Goal: Information Seeking & Learning: Compare options

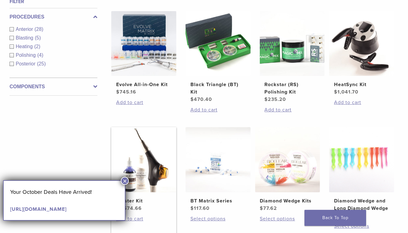
scroll to position [246, 0]
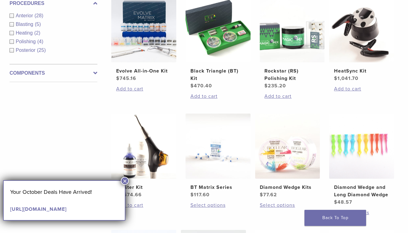
click at [126, 181] on button "×" at bounding box center [125, 181] width 8 height 8
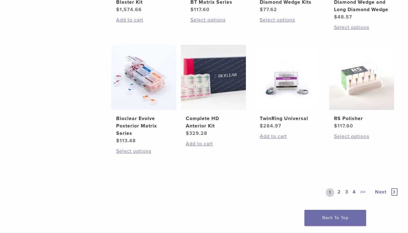
scroll to position [462, 0]
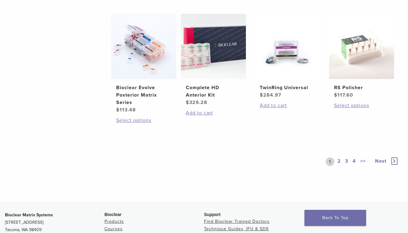
click at [339, 162] on link "2" at bounding box center [339, 161] width 6 height 9
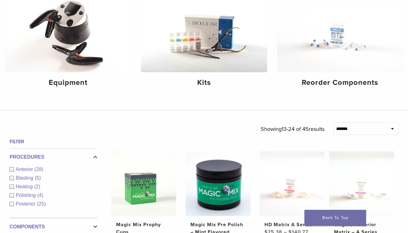
scroll to position [92, 0]
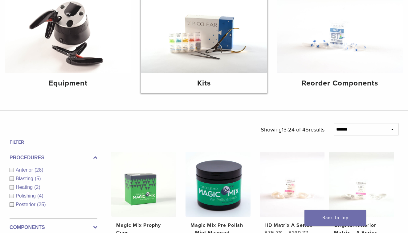
click at [209, 42] on img at bounding box center [204, 31] width 126 height 84
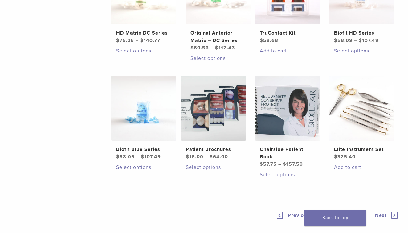
scroll to position [431, 0]
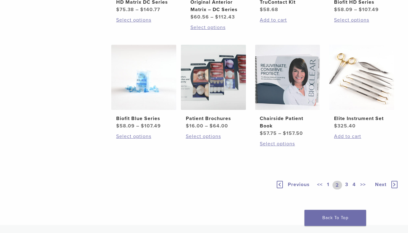
click at [328, 183] on link "1" at bounding box center [328, 185] width 5 height 9
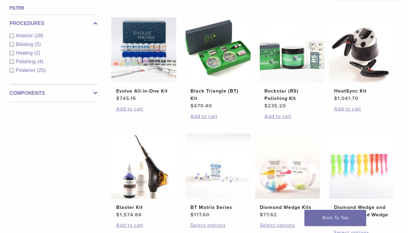
scroll to position [216, 0]
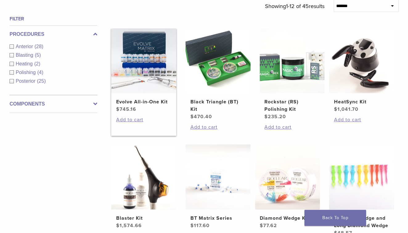
click at [149, 103] on h2 "Evolve All-in-One Kit" at bounding box center [143, 101] width 55 height 7
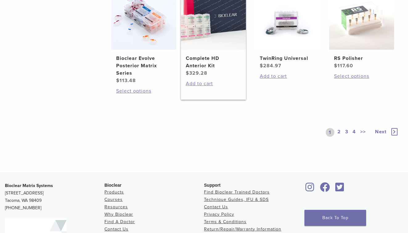
scroll to position [493, 0]
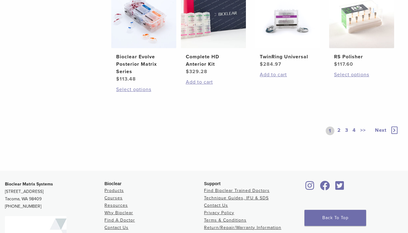
click at [348, 128] on link "3" at bounding box center [347, 130] width 6 height 9
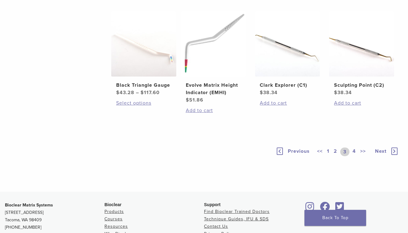
scroll to position [400, 0]
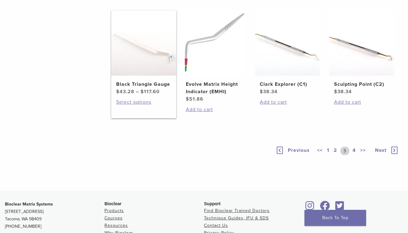
click at [167, 75] on img at bounding box center [143, 42] width 65 height 65
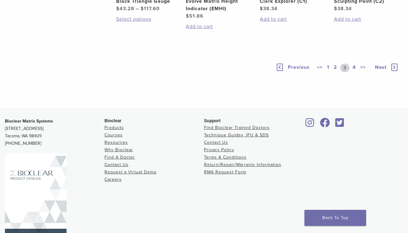
scroll to position [493, 0]
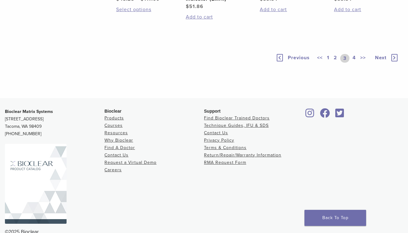
click at [355, 63] on link "4" at bounding box center [354, 58] width 6 height 9
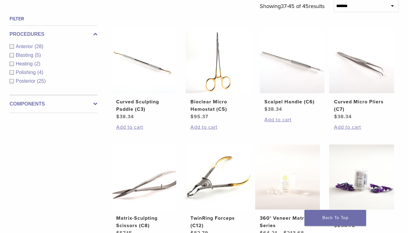
scroll to position [462, 0]
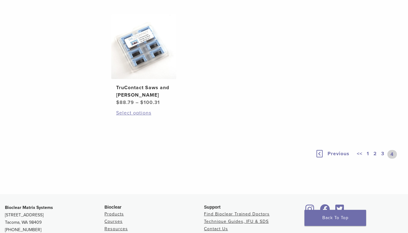
click at [368, 153] on link "1" at bounding box center [367, 154] width 5 height 9
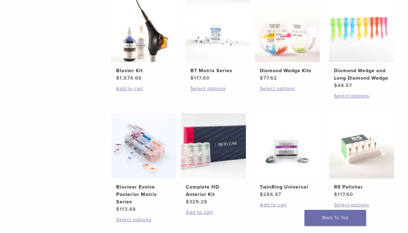
scroll to position [370, 0]
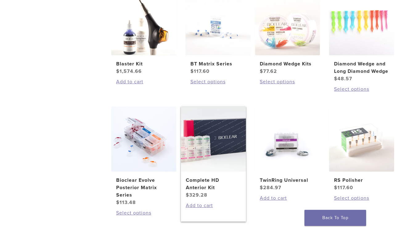
click at [222, 154] on img at bounding box center [213, 138] width 65 height 65
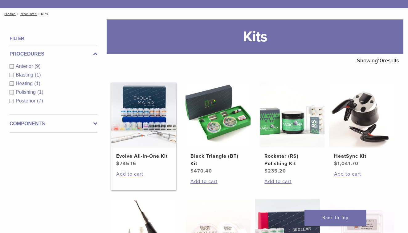
scroll to position [62, 0]
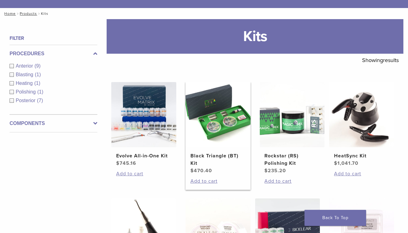
click at [213, 127] on img at bounding box center [217, 114] width 65 height 65
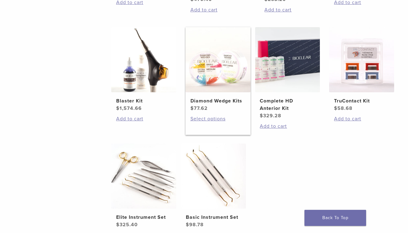
scroll to position [246, 0]
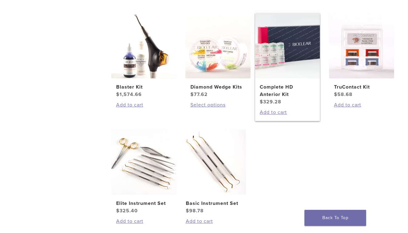
click at [292, 70] on img at bounding box center [287, 45] width 65 height 65
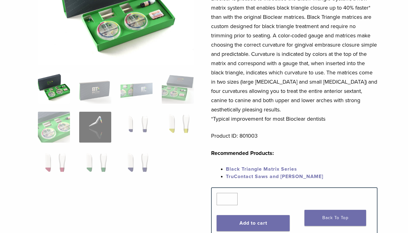
scroll to position [92, 0]
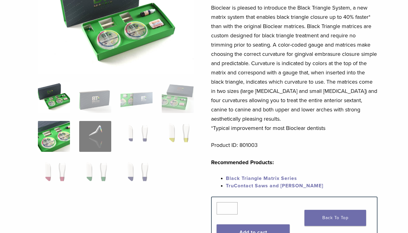
click at [56, 132] on img at bounding box center [54, 136] width 32 height 31
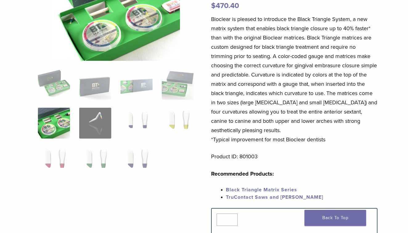
scroll to position [62, 0]
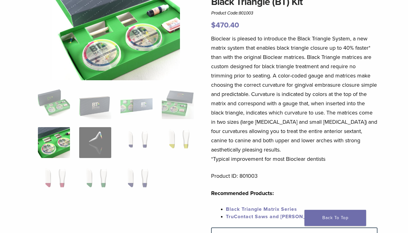
click at [148, 60] on img at bounding box center [116, 37] width 128 height 86
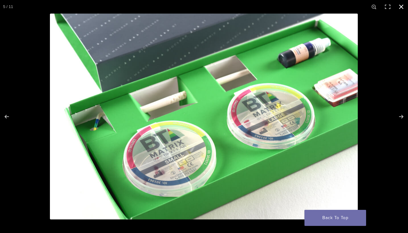
click at [401, 6] on button "Close (Esc)" at bounding box center [401, 7] width 14 height 14
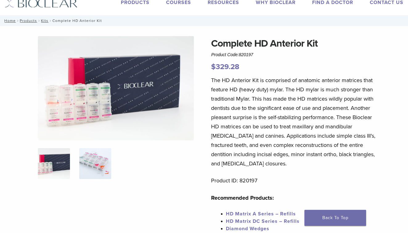
scroll to position [62, 0]
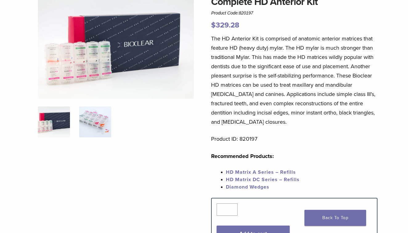
click at [98, 134] on img at bounding box center [95, 121] width 32 height 31
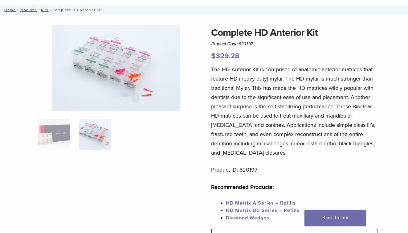
scroll to position [0, 0]
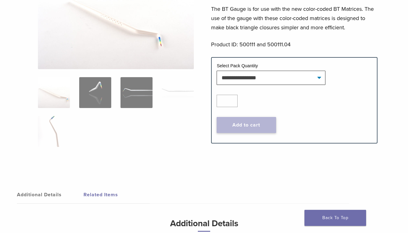
scroll to position [92, 0]
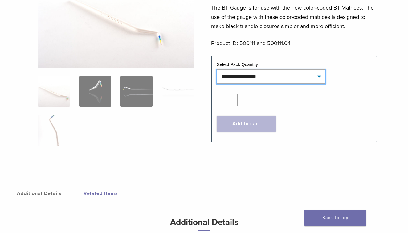
click at [321, 74] on select "**********" at bounding box center [271, 76] width 108 height 14
click at [176, 119] on ol at bounding box center [115, 115] width 165 height 78
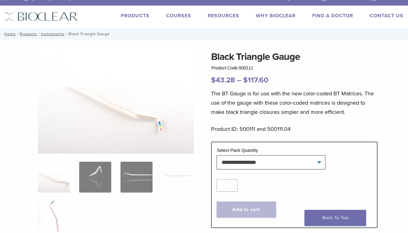
scroll to position [0, 0]
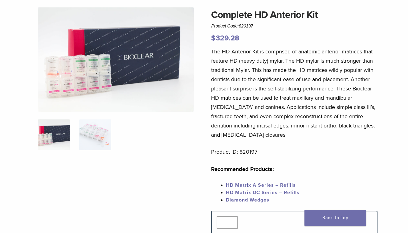
scroll to position [62, 0]
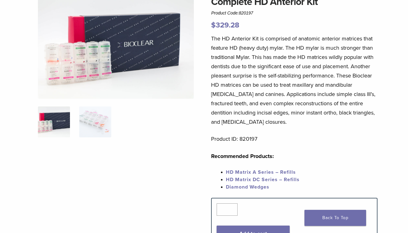
click at [259, 178] on span "HD Matrix DC Series – Refills" at bounding box center [263, 179] width 74 height 6
